Goal: Ask a question

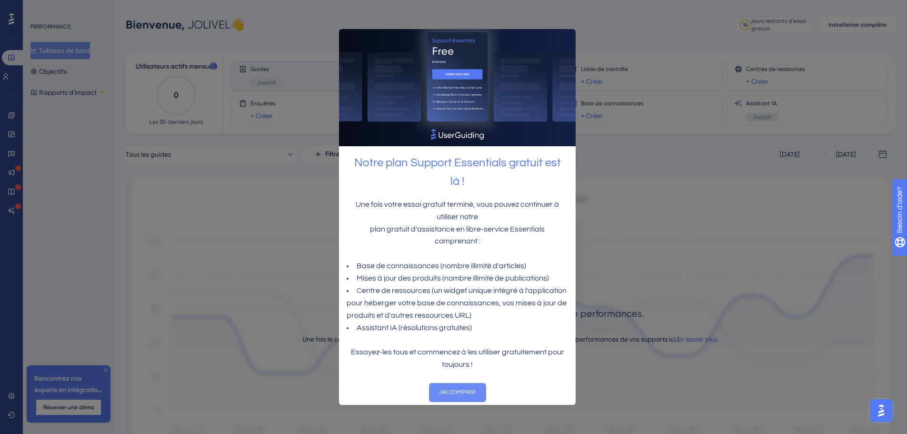
click at [465, 389] on font "J'AI COMPRIS!" at bounding box center [457, 392] width 37 height 6
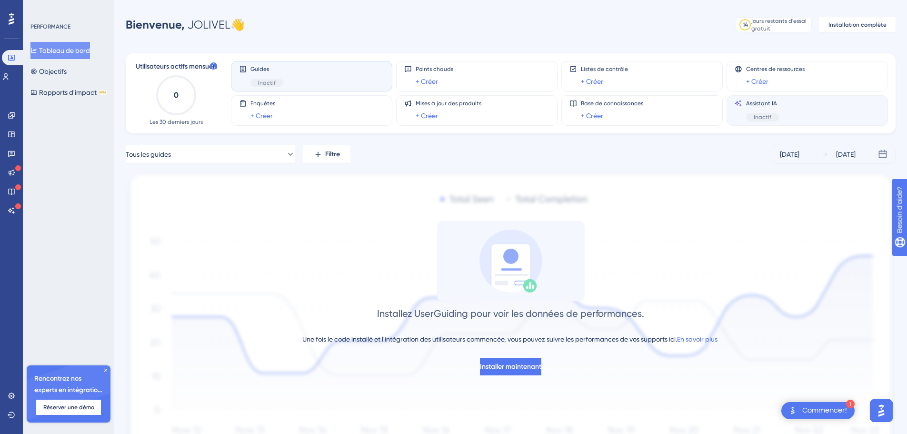
click at [789, 113] on div "Assistant IA Inactif" at bounding box center [807, 111] width 145 height 22
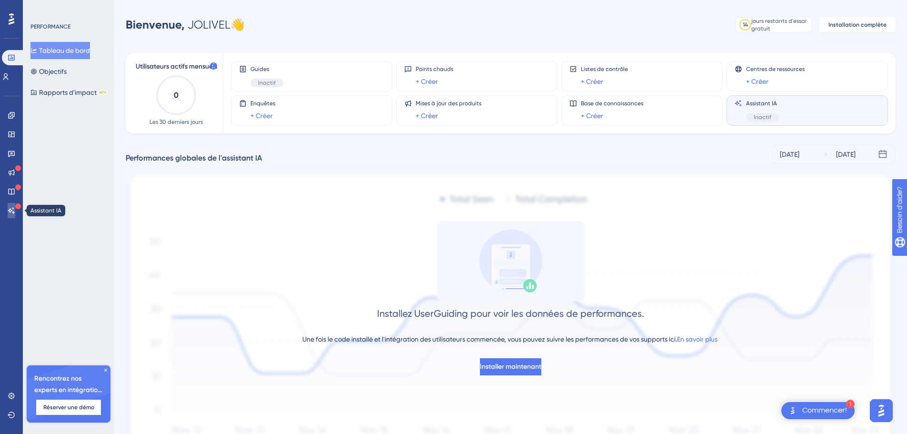
click at [8, 209] on icon at bounding box center [12, 211] width 8 height 8
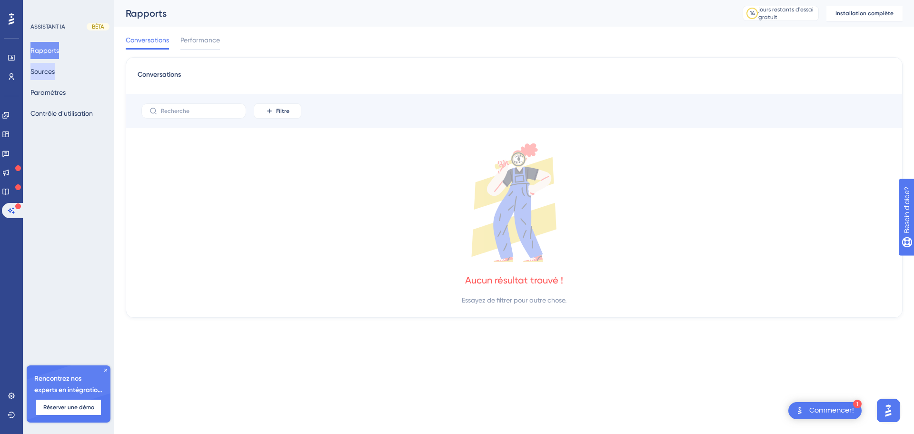
click at [54, 71] on font "Sources" at bounding box center [42, 72] width 24 height 8
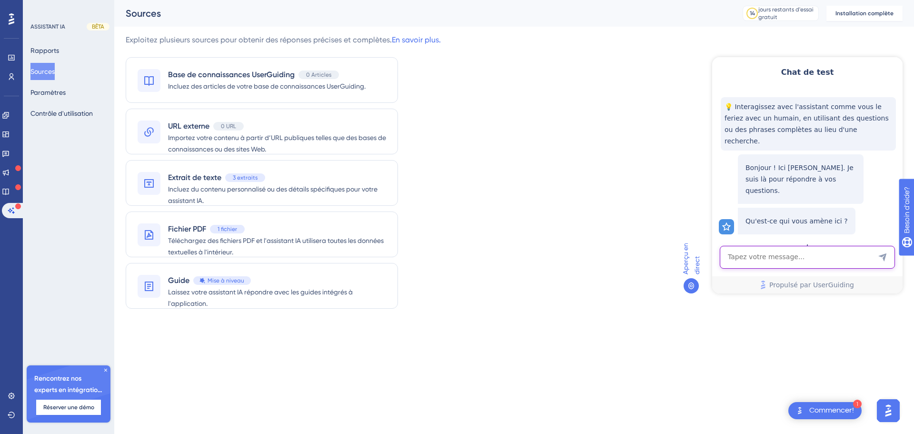
click at [772, 256] on textarea "Saisie de texte par assistant IA" at bounding box center [807, 257] width 175 height 23
type textarea "tournée"
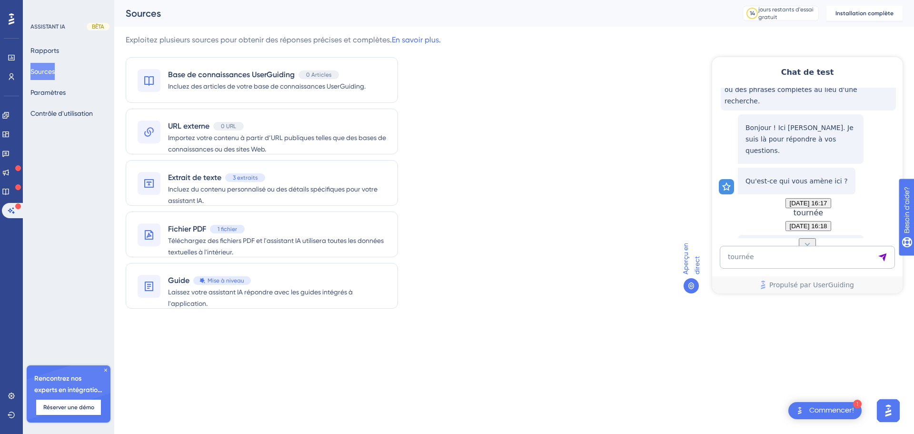
scroll to position [141, 0]
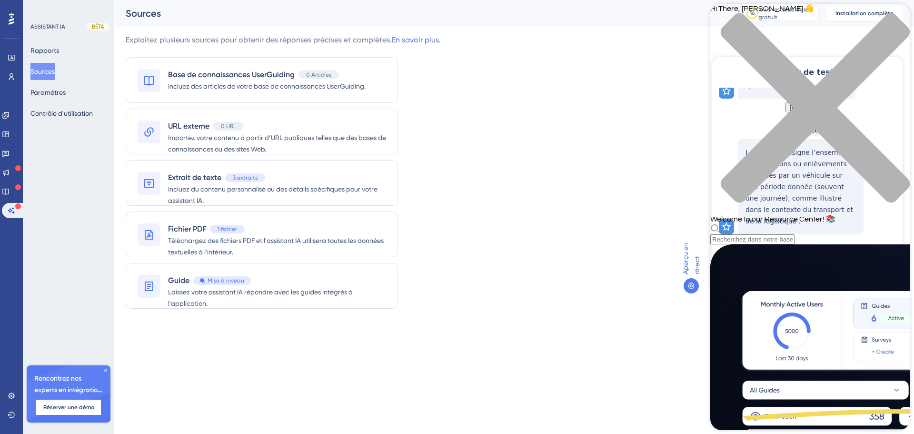
scroll to position [95, 0]
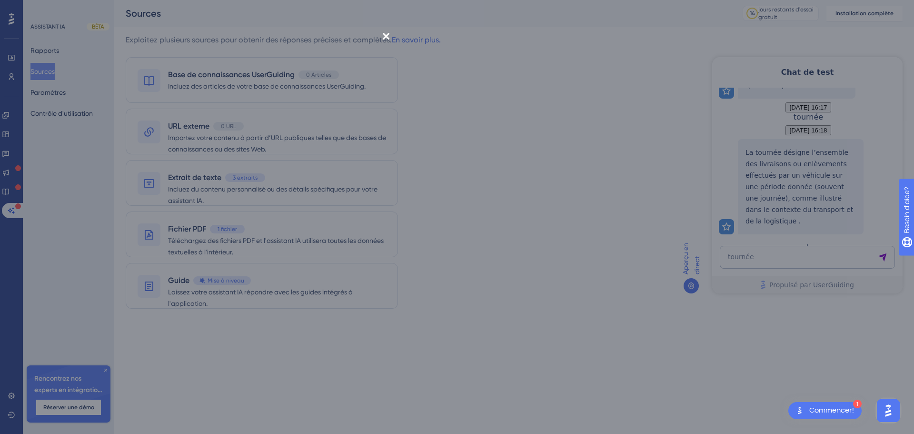
scroll to position [0, 0]
click at [390, 53] on icon "Close Preview" at bounding box center [386, 56] width 7 height 7
